Goal: Task Accomplishment & Management: Manage account settings

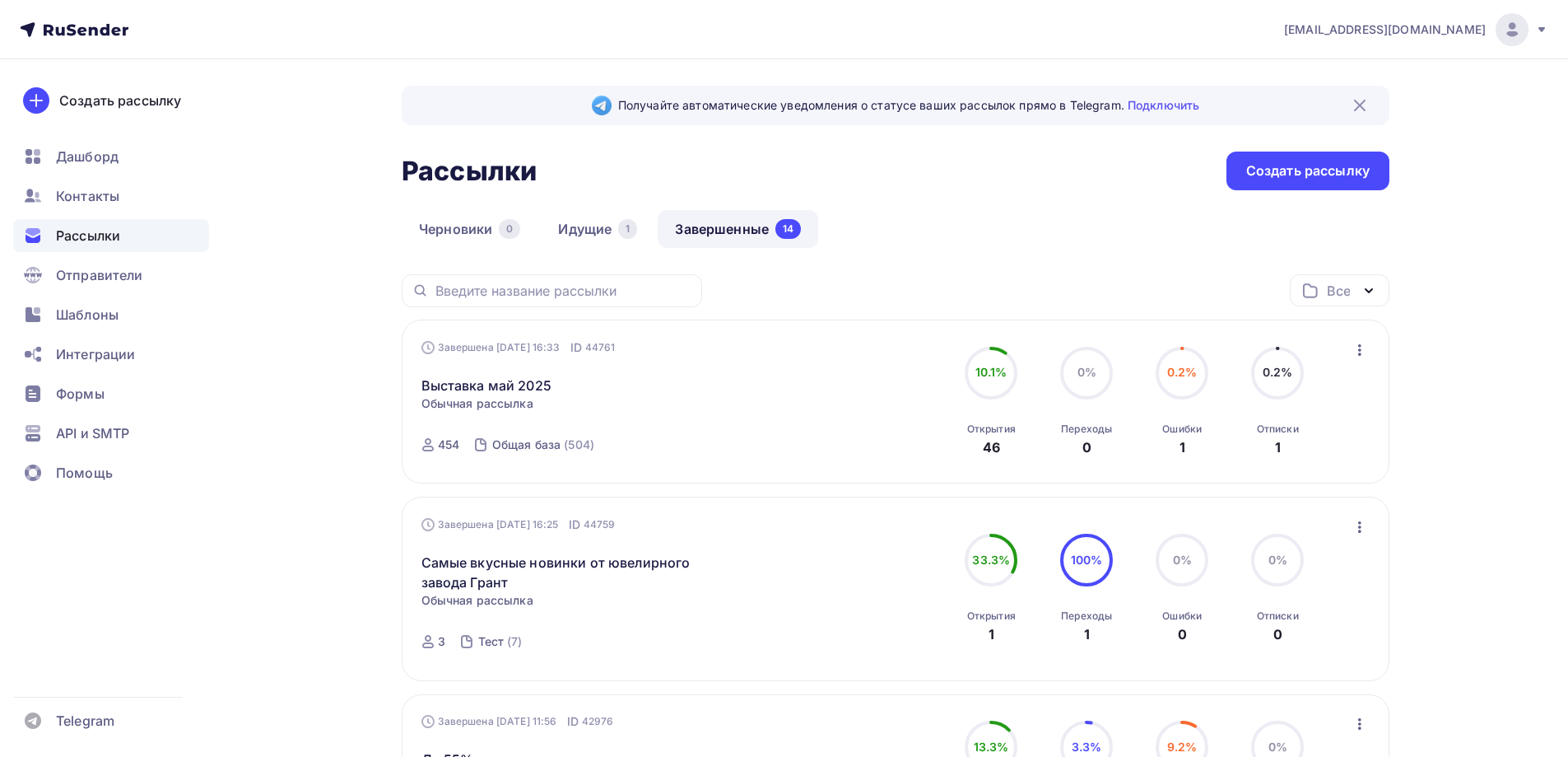
drag, startPoint x: 583, startPoint y: 232, endPoint x: 656, endPoint y: 284, distance: 89.6
click at [583, 232] on link "Идущие 1" at bounding box center [597, 229] width 114 height 38
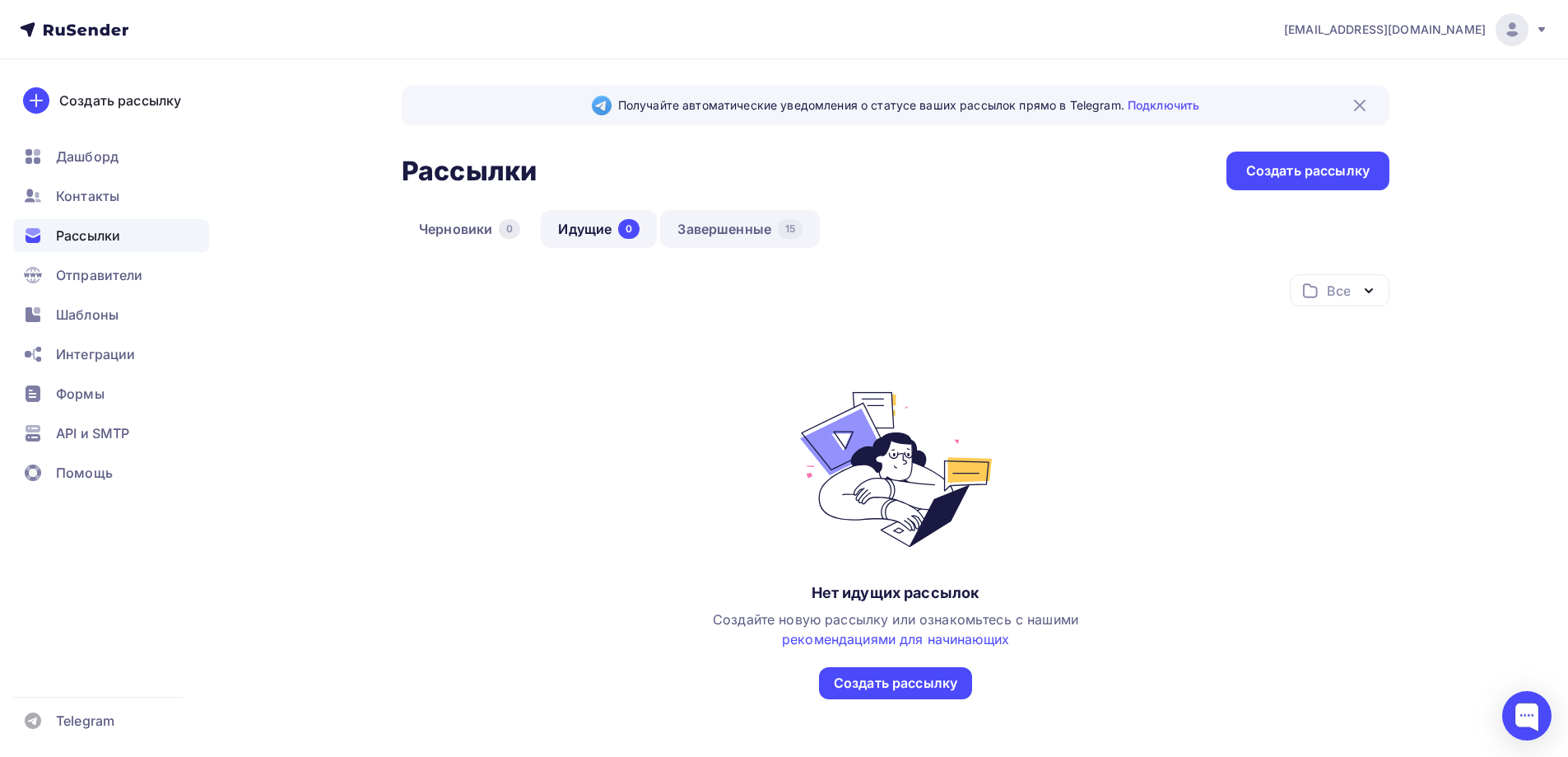
click at [711, 233] on link "Завершенные 15" at bounding box center [739, 229] width 160 height 38
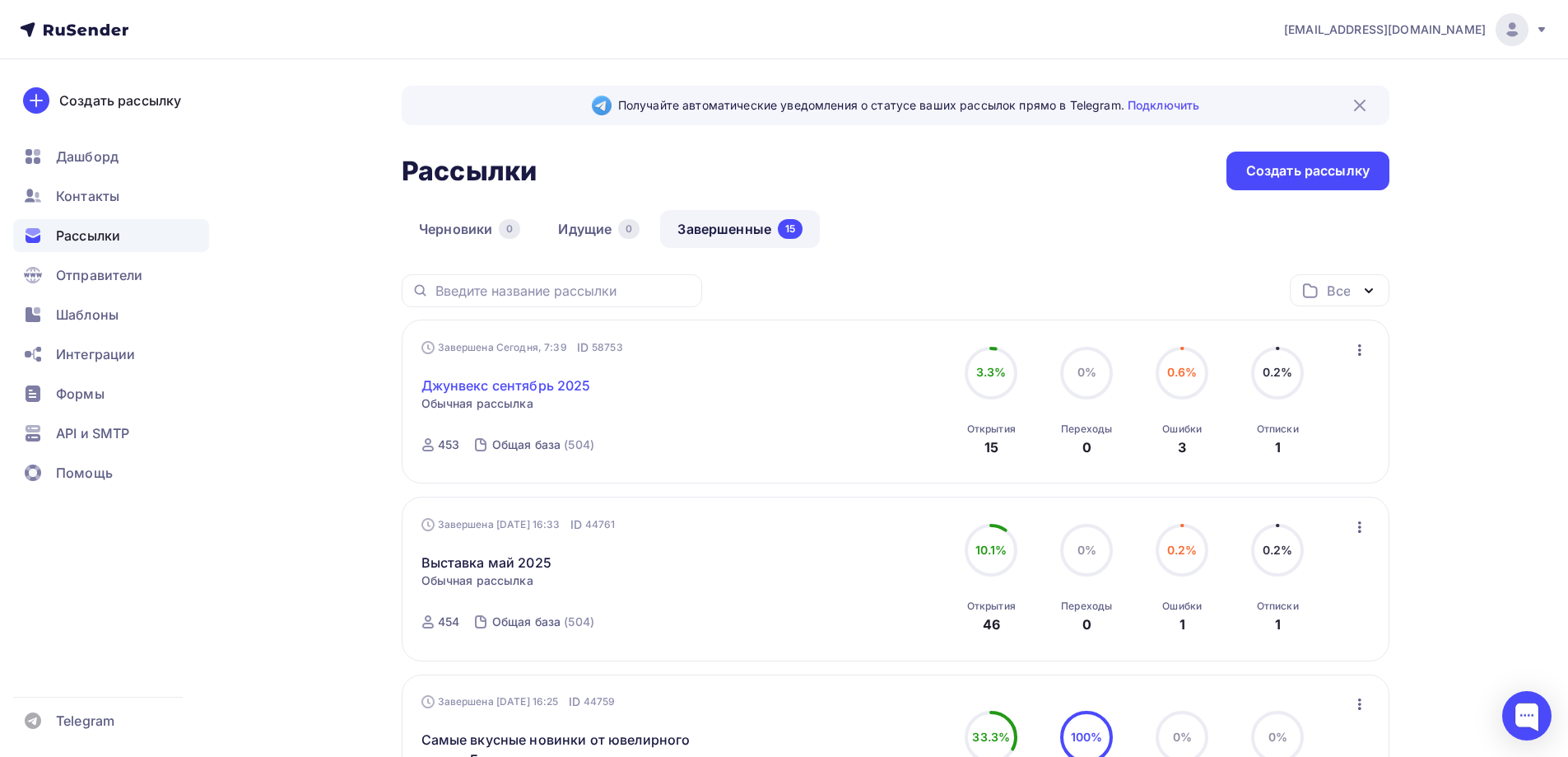
click at [544, 379] on link "Джунвекс сентябрь 2025" at bounding box center [506, 386] width 170 height 20
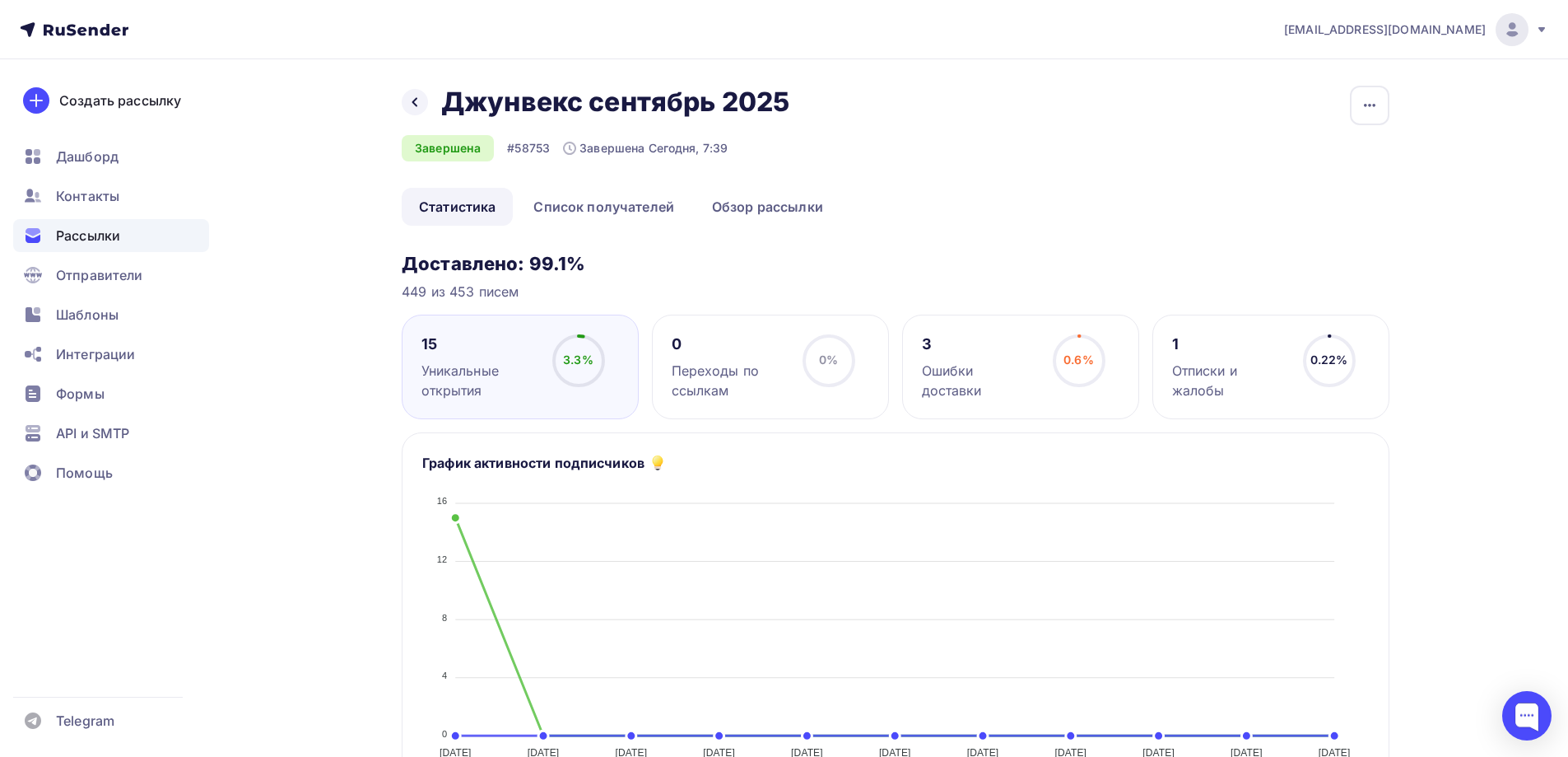
click at [1218, 367] on div "Отписки и жалобы" at bounding box center [1230, 381] width 116 height 40
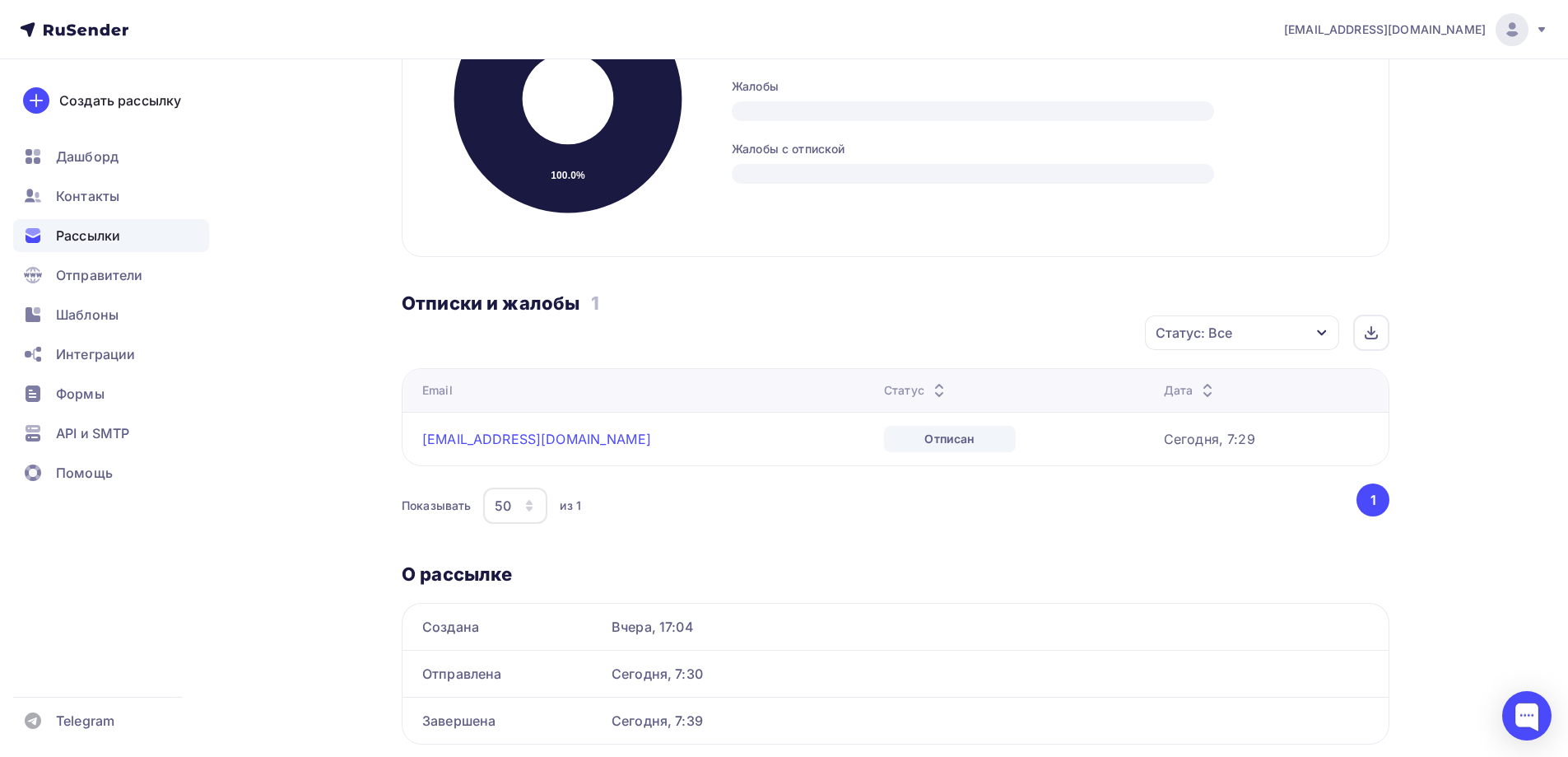
scroll to position [494, 0]
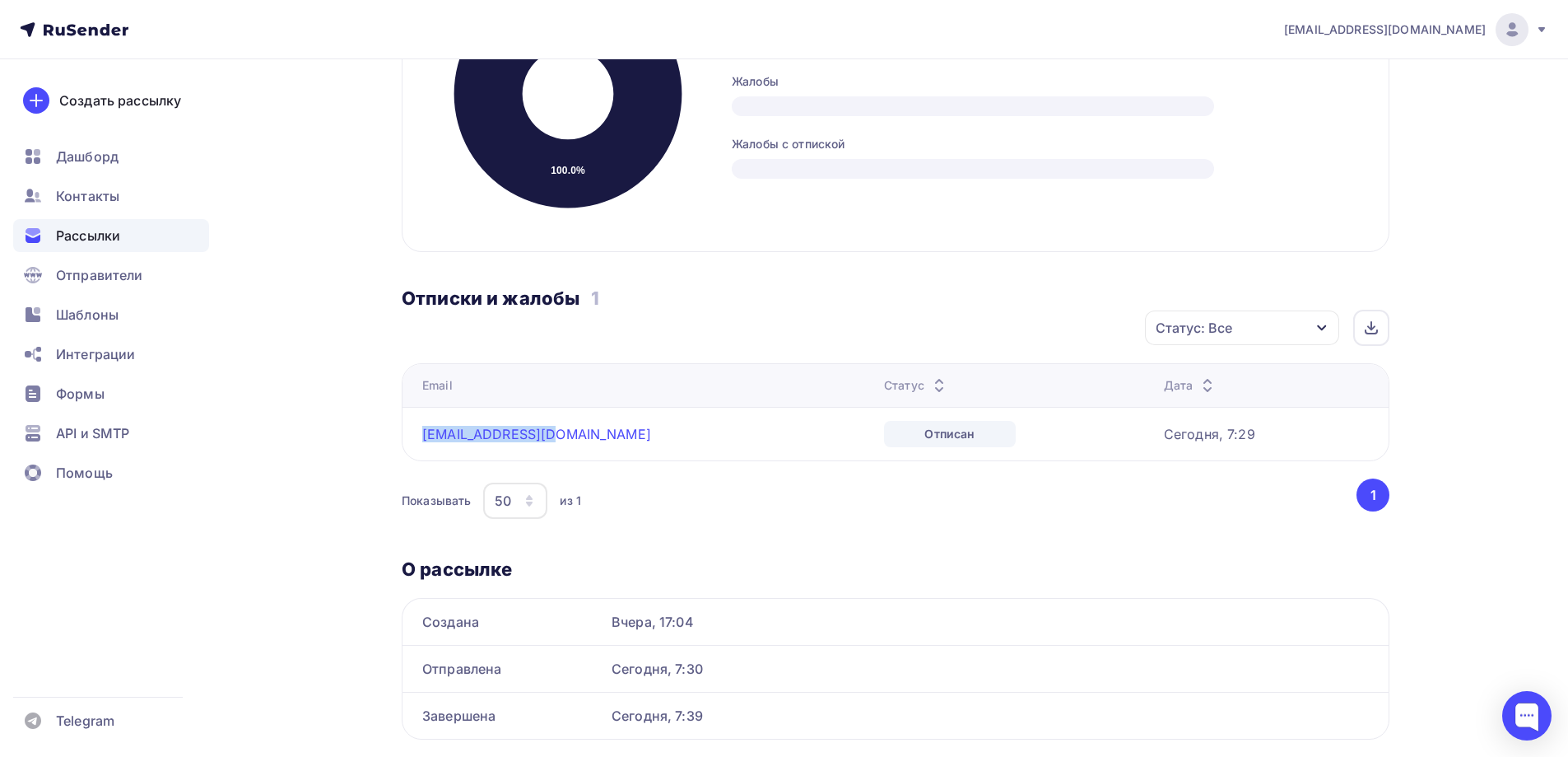
drag, startPoint x: 525, startPoint y: 439, endPoint x: 422, endPoint y: 444, distance: 103.1
click at [422, 444] on td "[EMAIL_ADDRESS][DOMAIN_NAME]" at bounding box center [640, 434] width 475 height 54
copy link "[EMAIL_ADDRESS][DOMAIN_NAME]"
click at [93, 195] on span "Контакты" at bounding box center [88, 196] width 63 height 20
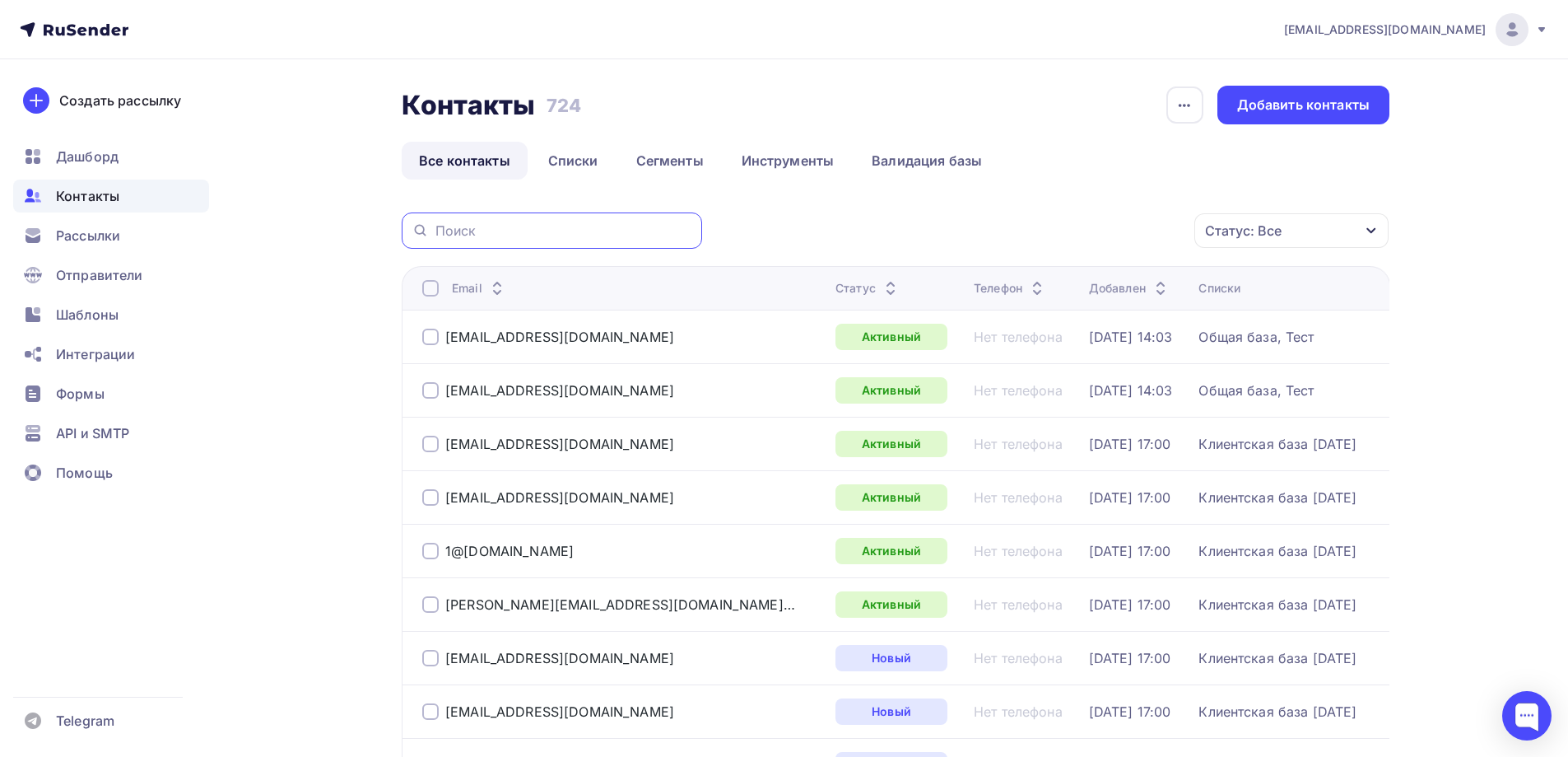
click at [568, 230] on input "text" at bounding box center [564, 230] width 257 height 18
paste input "[EMAIL_ADDRESS][DOMAIN_NAME]"
type input "[EMAIL_ADDRESS][DOMAIN_NAME]"
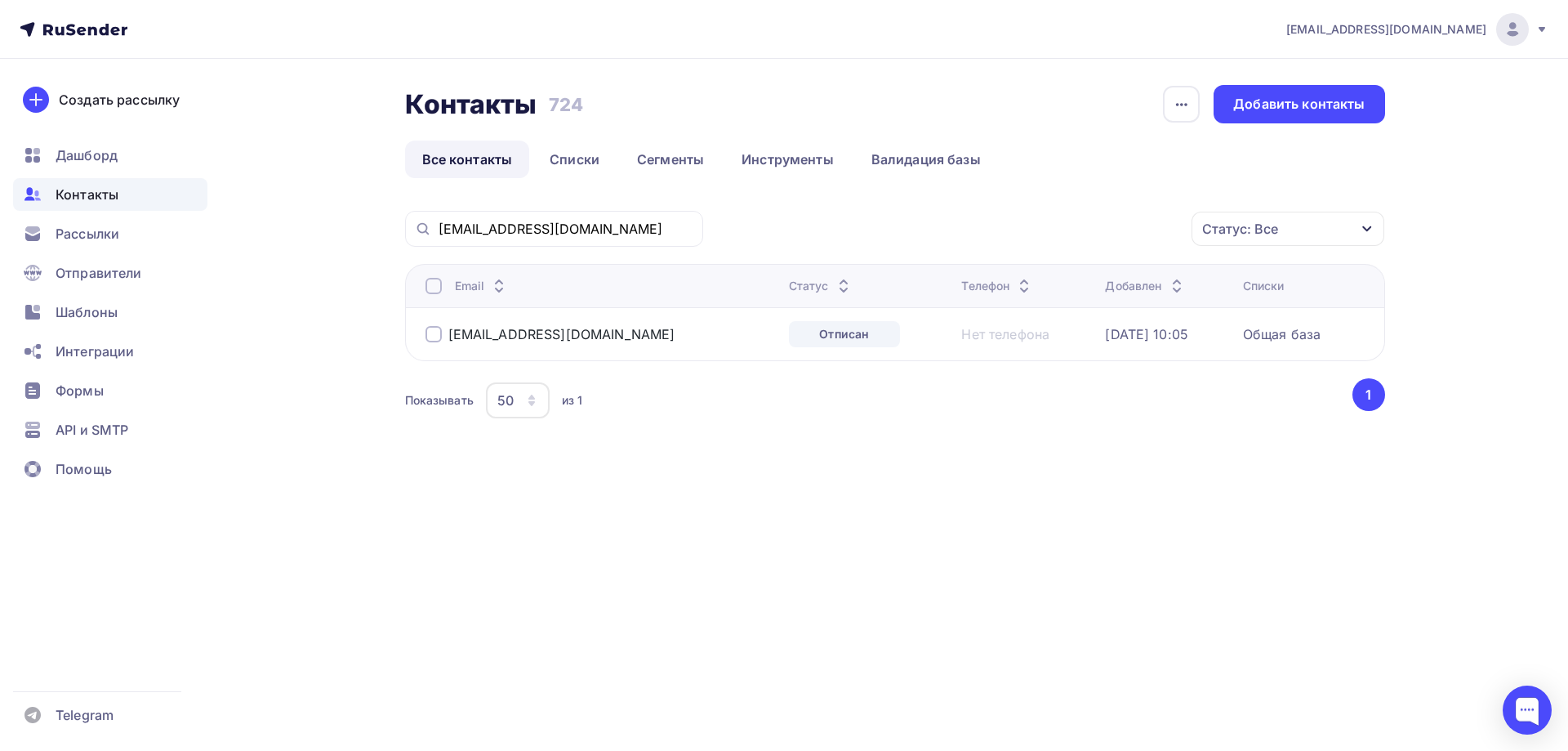
click at [436, 338] on div at bounding box center [434, 334] width 16 height 16
click at [1158, 232] on icon "button" at bounding box center [1157, 229] width 20 height 20
click at [1034, 349] on div "Удалить" at bounding box center [1009, 342] width 54 height 20
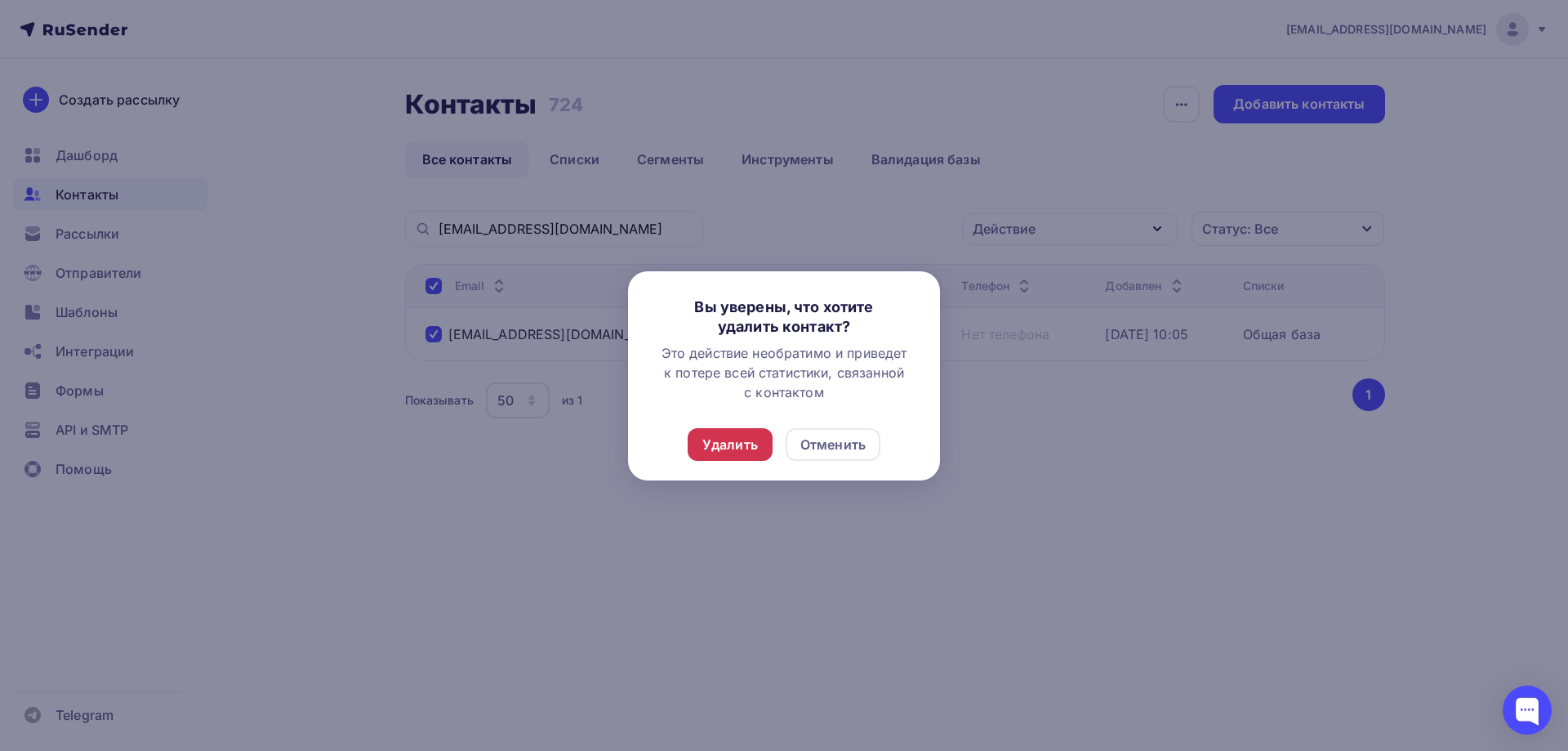
click at [741, 442] on div "Удалить" at bounding box center [731, 444] width 56 height 20
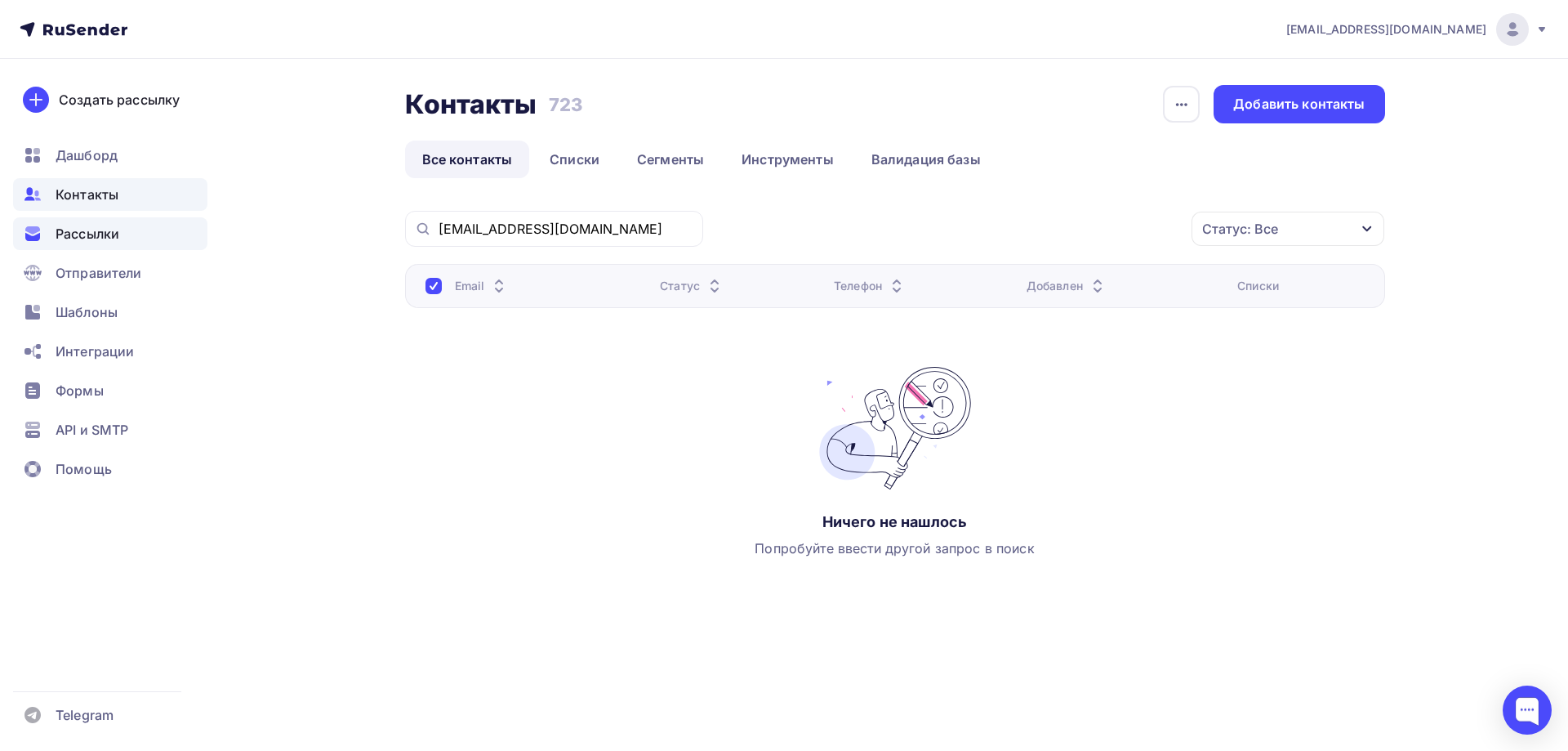
click at [82, 229] on span "Рассылки" at bounding box center [87, 234] width 63 height 20
